Goal: Book appointment/travel/reservation

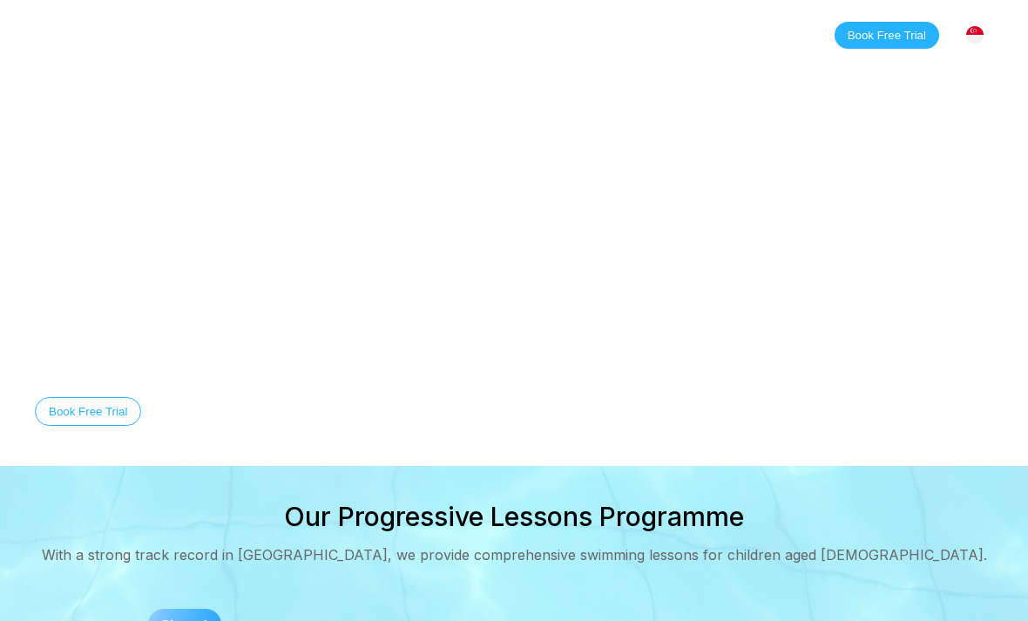
click at [213, 31] on link "Classes" at bounding box center [211, 34] width 84 height 17
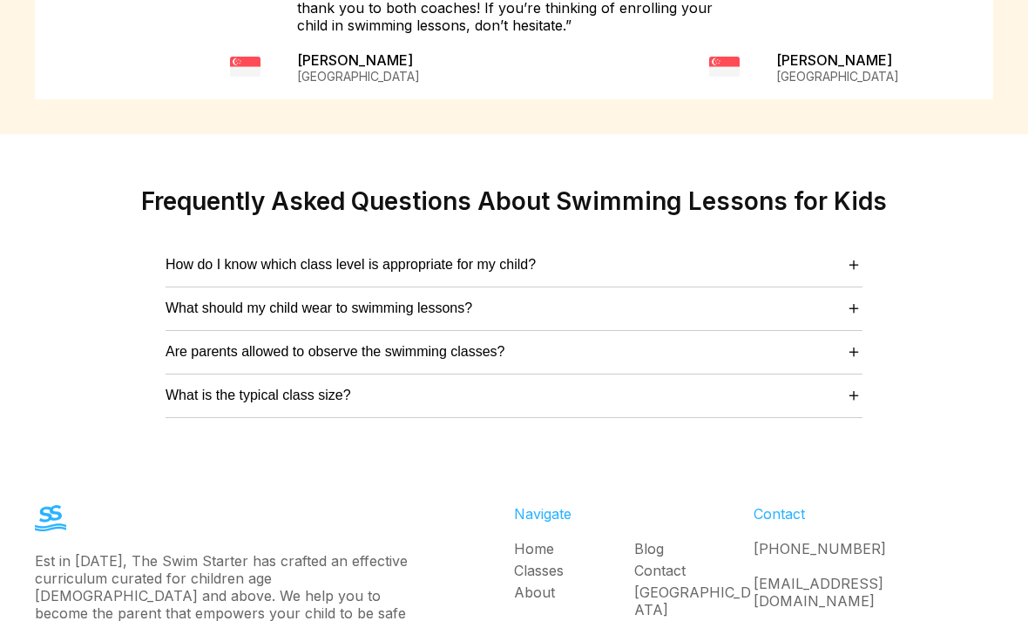
scroll to position [4396, 0]
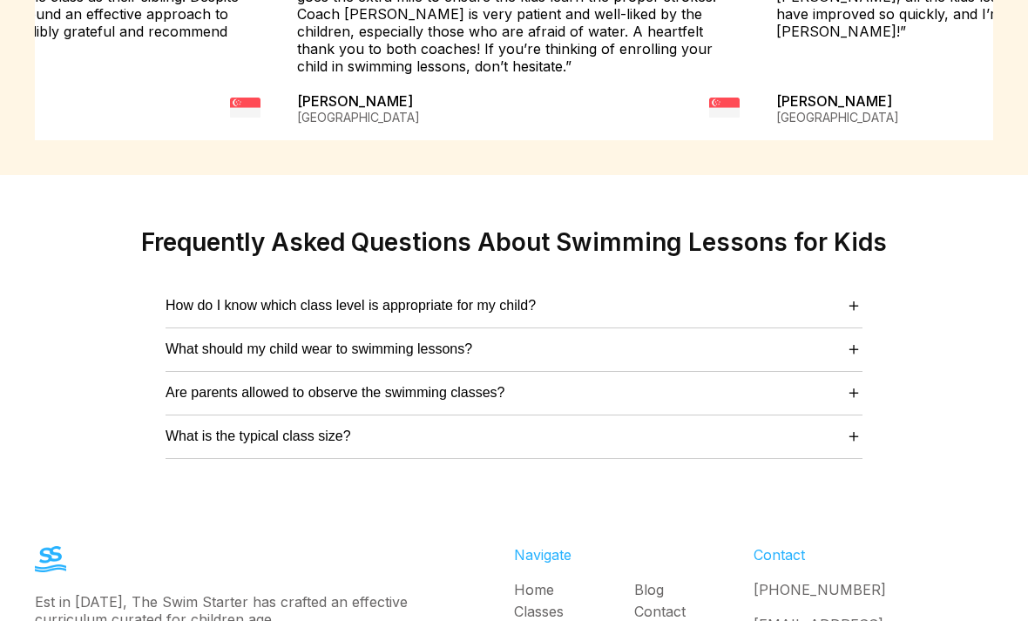
click at [853, 424] on span "＋" at bounding box center [853, 436] width 17 height 24
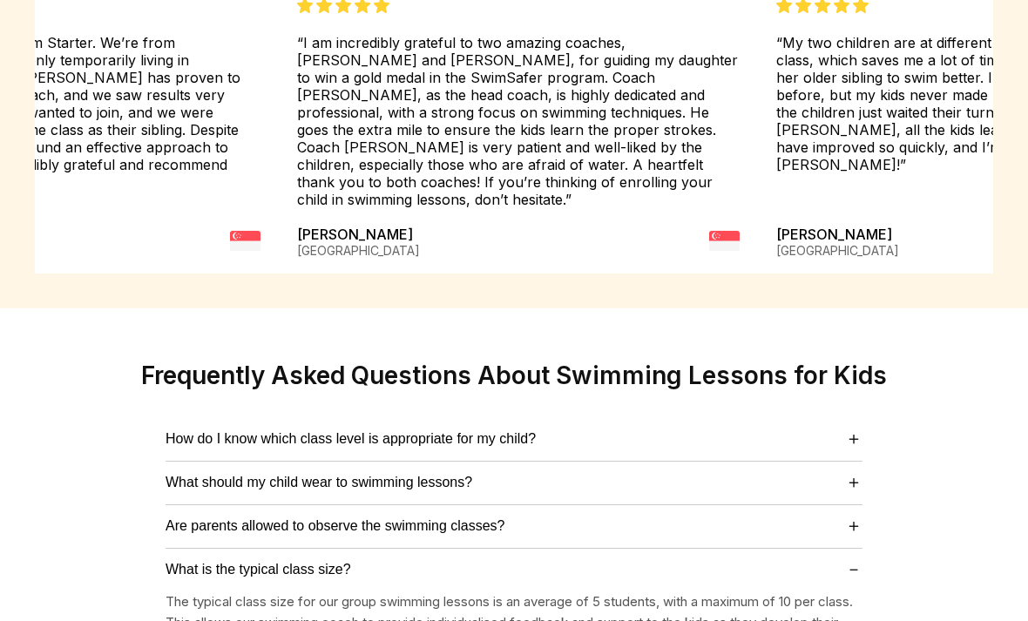
click at [185, 519] on span "Are parents allowed to observe the swimming classes?" at bounding box center [335, 527] width 340 height 16
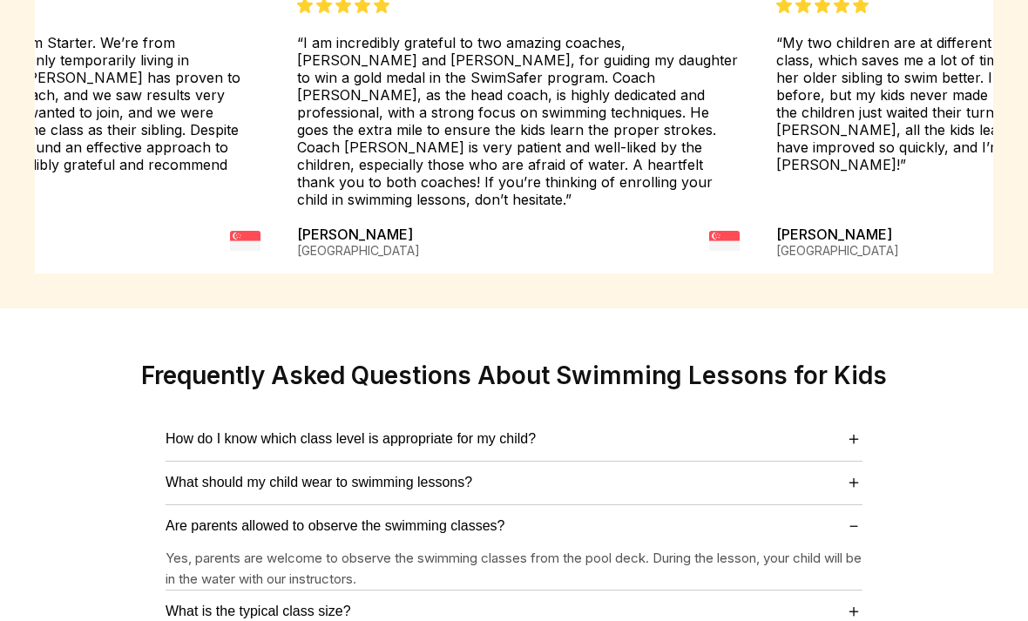
click at [183, 475] on span "What should my child wear to swimming lessons?" at bounding box center [318, 483] width 307 height 16
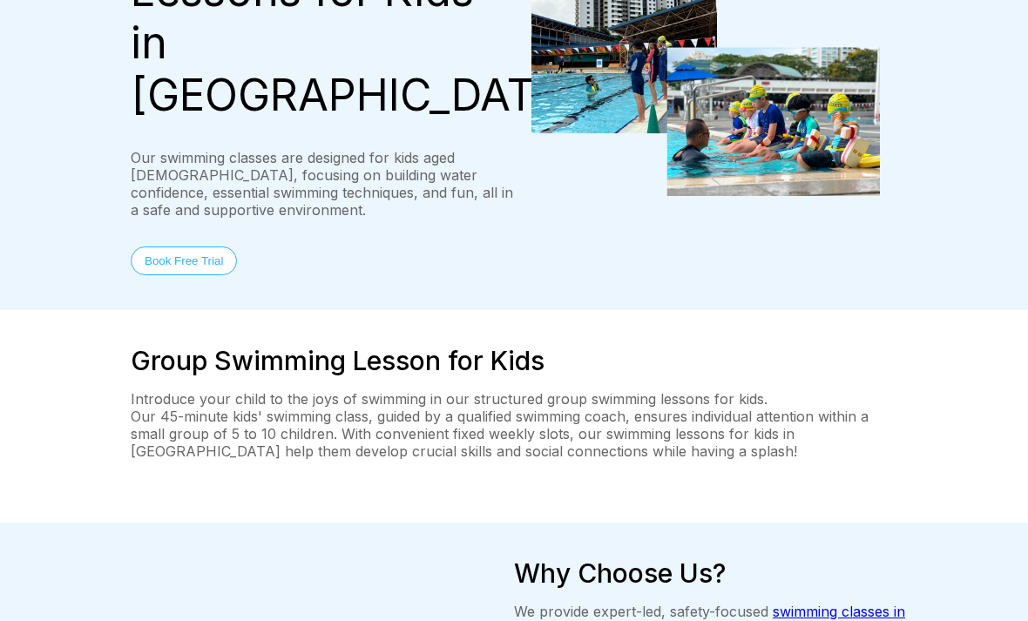
scroll to position [0, 0]
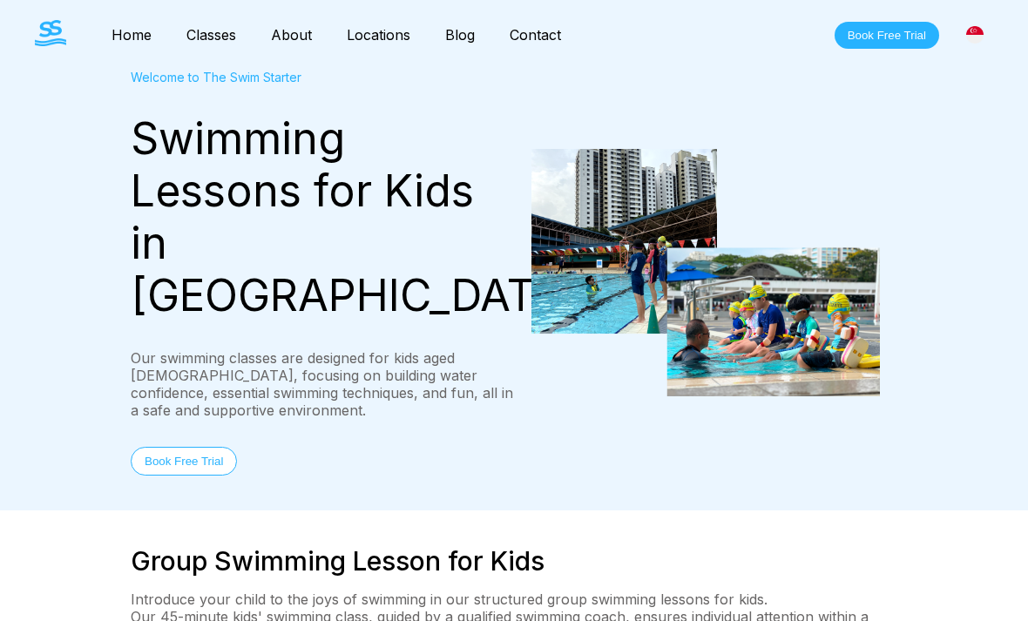
click at [0, 0] on link "[GEOGRAPHIC_DATA]" at bounding box center [0, 0] width 0 height 0
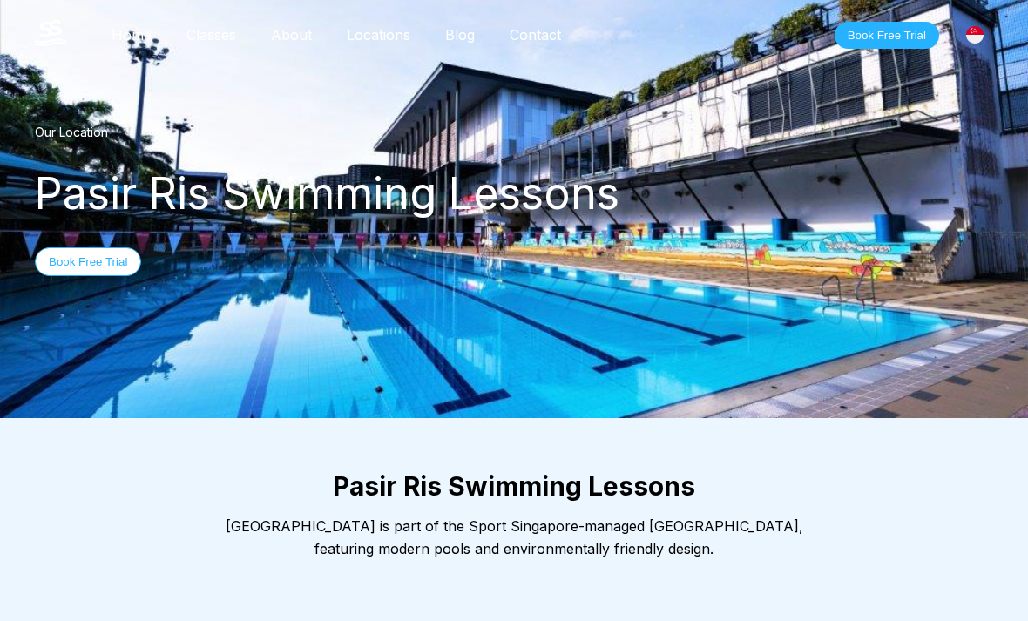
click at [904, 36] on button "Book Free Trial" at bounding box center [886, 35] width 105 height 27
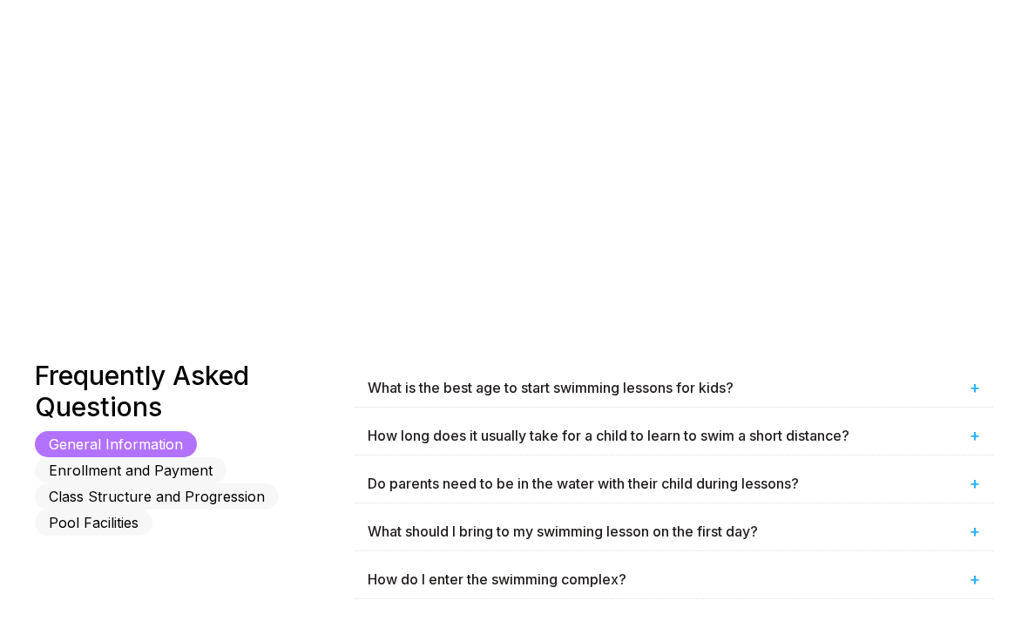
scroll to position [741, 0]
